Goal: Find specific page/section: Find specific page/section

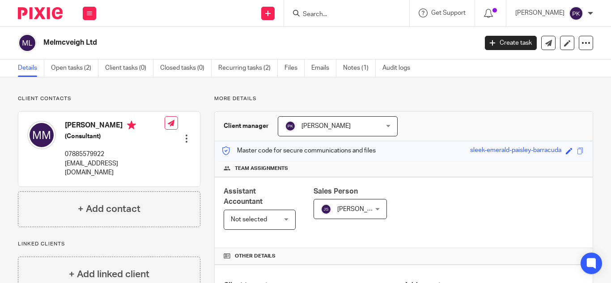
click at [314, 11] on input "Search" at bounding box center [342, 15] width 81 height 8
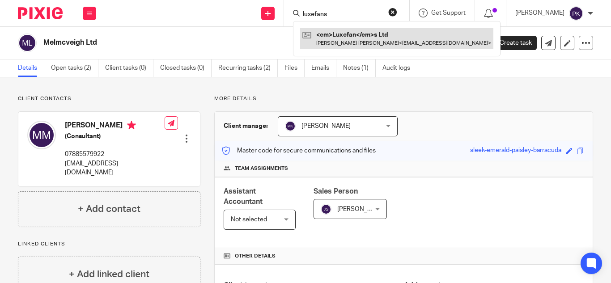
type input "luxefans"
click at [340, 34] on link at bounding box center [396, 38] width 193 height 21
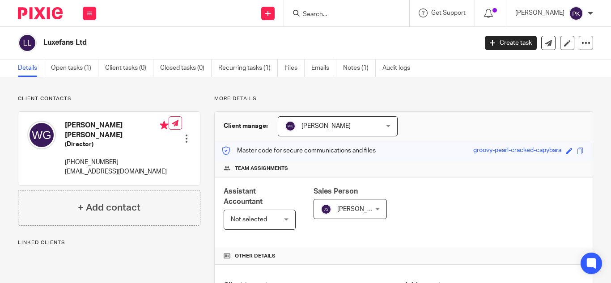
scroll to position [175, 0]
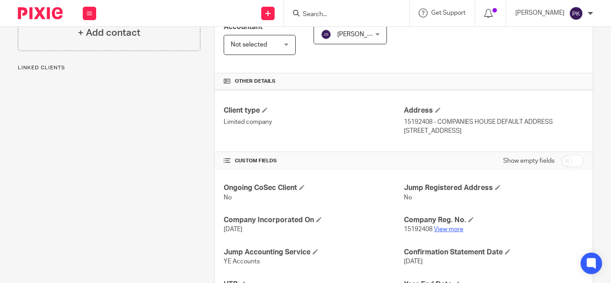
click at [443, 228] on link "View more" at bounding box center [449, 229] width 30 height 6
click at [322, 17] on input "Search" at bounding box center [342, 15] width 81 height 8
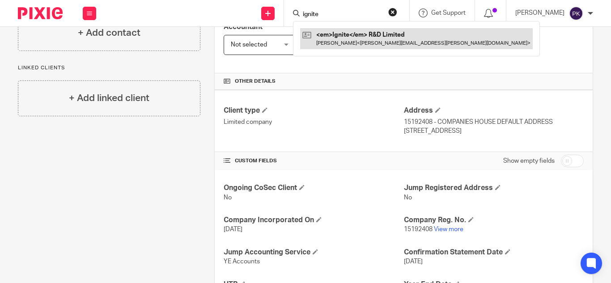
type input "ignite"
click at [345, 39] on link at bounding box center [416, 38] width 233 height 21
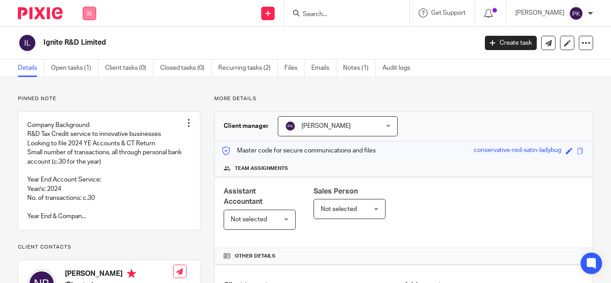
click at [93, 15] on button at bounding box center [89, 13] width 13 height 13
click at [89, 41] on link "Work" at bounding box center [84, 41] width 14 height 6
